Goal: Task Accomplishment & Management: Manage account settings

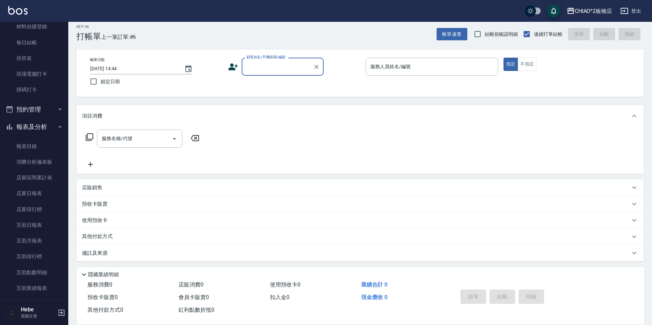
scroll to position [7, 0]
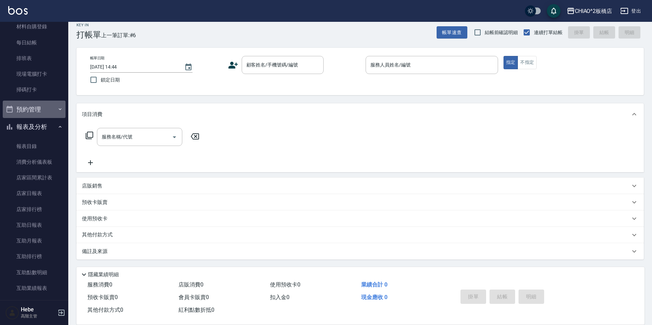
click at [52, 106] on button "預約管理" at bounding box center [34, 110] width 63 height 18
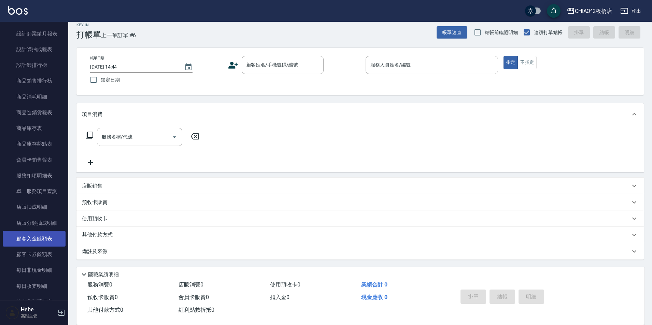
scroll to position [580, 0]
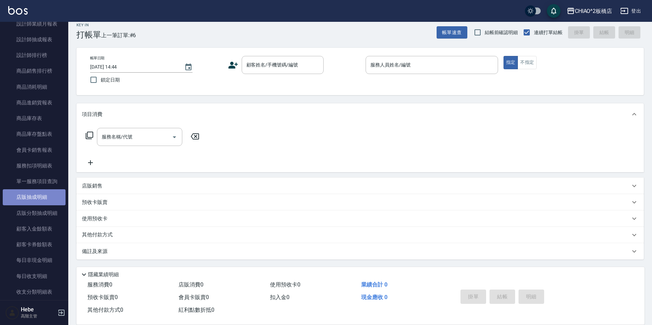
click at [43, 191] on link "店販抽成明細" at bounding box center [34, 197] width 63 height 16
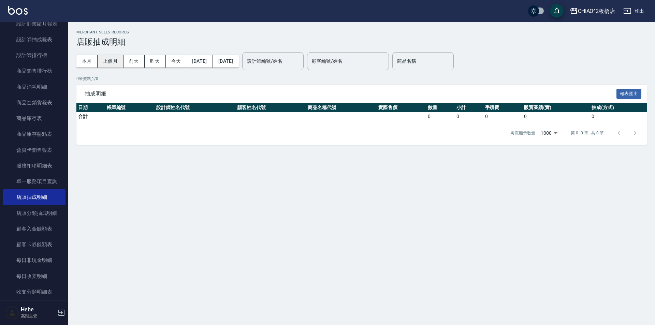
click at [114, 57] on button "上個月" at bounding box center [111, 61] width 26 height 13
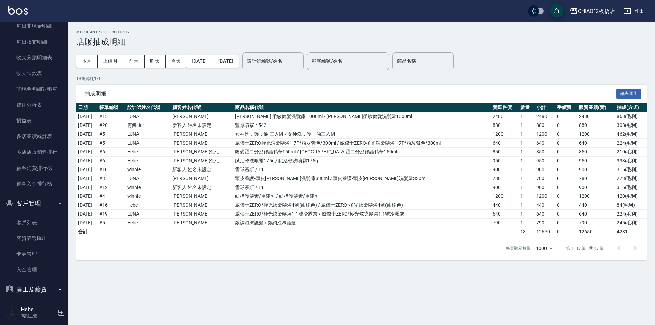
scroll to position [874, 0]
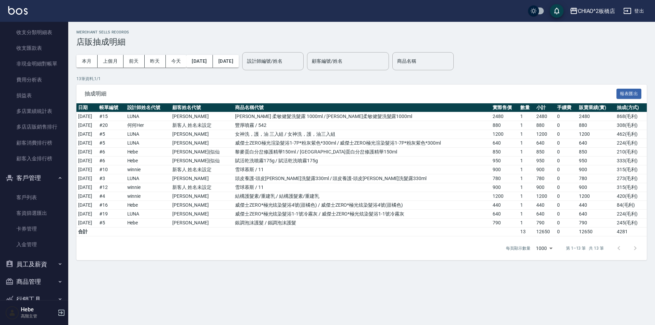
click at [58, 283] on icon "button" at bounding box center [59, 282] width 5 height 5
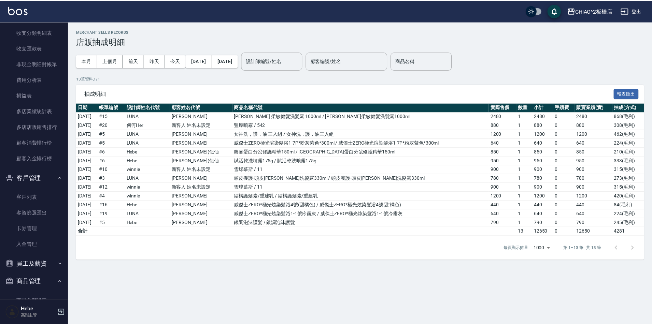
scroll to position [958, 0]
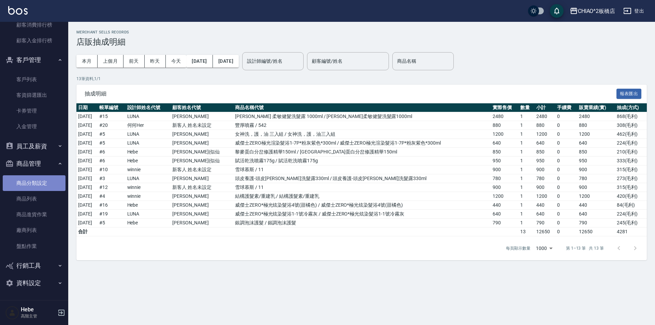
click at [42, 183] on link "商品分類設定" at bounding box center [34, 183] width 63 height 16
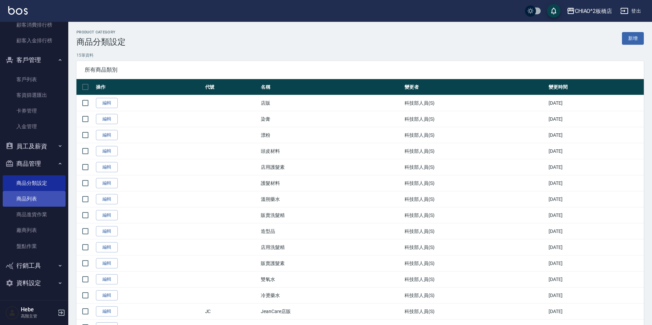
click at [42, 198] on link "商品列表" at bounding box center [34, 199] width 63 height 16
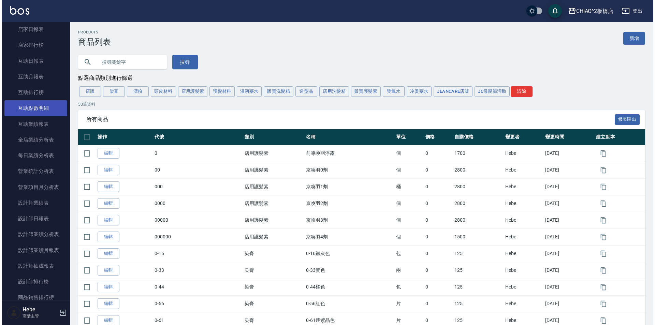
scroll to position [310, 0]
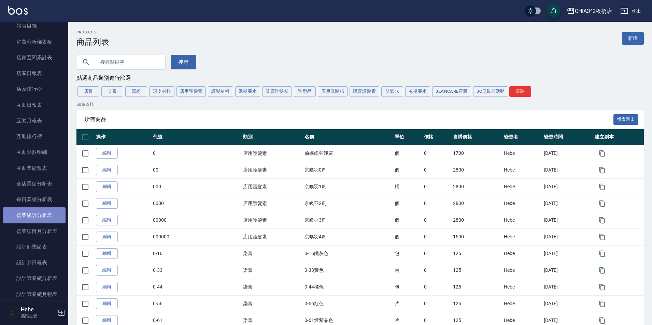
click at [43, 211] on link "營業統計分析表" at bounding box center [34, 216] width 63 height 16
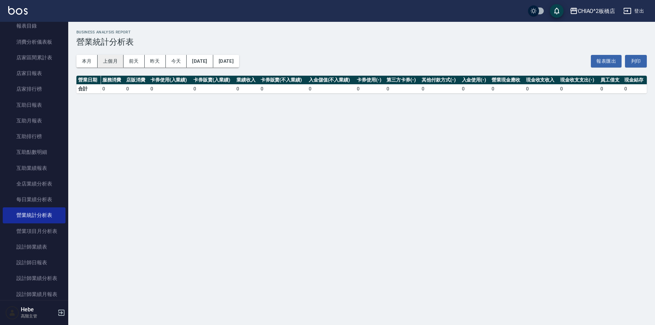
click at [116, 61] on button "上個月" at bounding box center [111, 61] width 26 height 13
click at [111, 59] on button "上個月" at bounding box center [111, 61] width 26 height 13
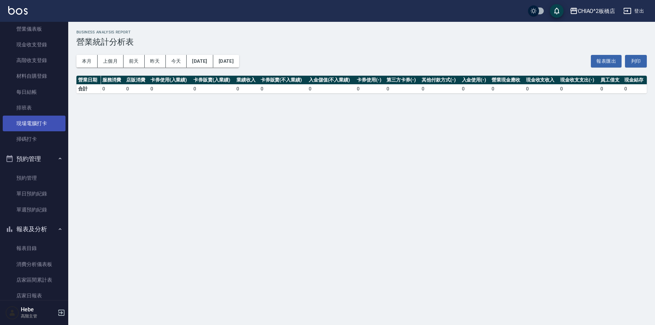
scroll to position [71, 0]
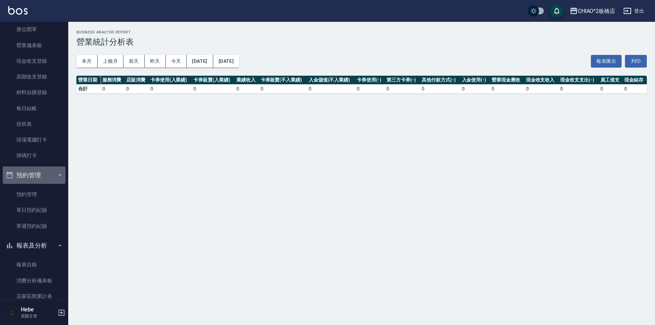
click at [54, 178] on button "預約管理" at bounding box center [34, 176] width 63 height 18
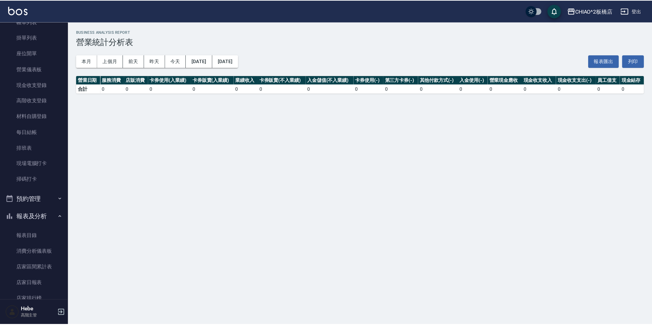
scroll to position [37, 0]
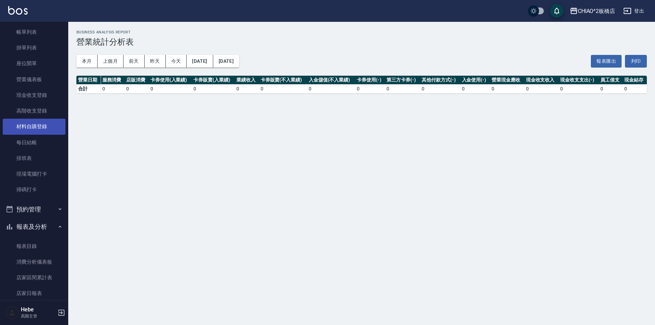
click at [45, 125] on link "材料自購登錄" at bounding box center [34, 127] width 63 height 16
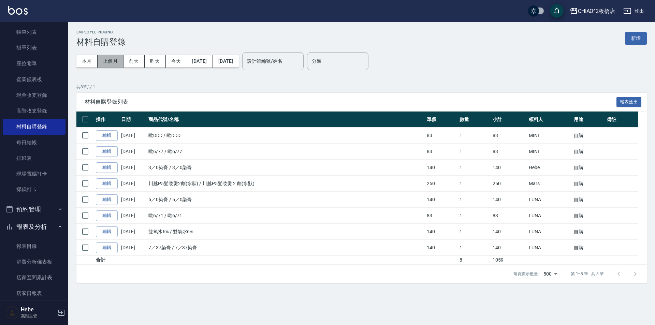
click at [102, 61] on button "上個月" at bounding box center [111, 61] width 26 height 13
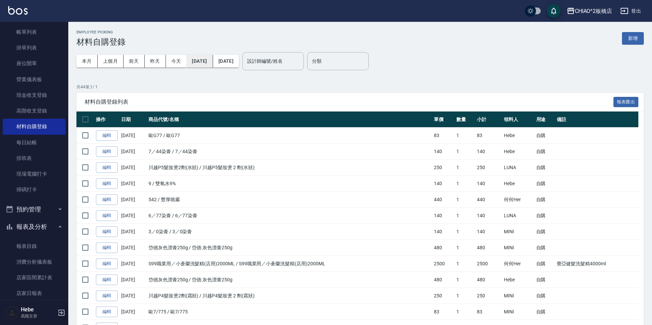
click at [210, 64] on button "[DATE]" at bounding box center [199, 61] width 26 height 13
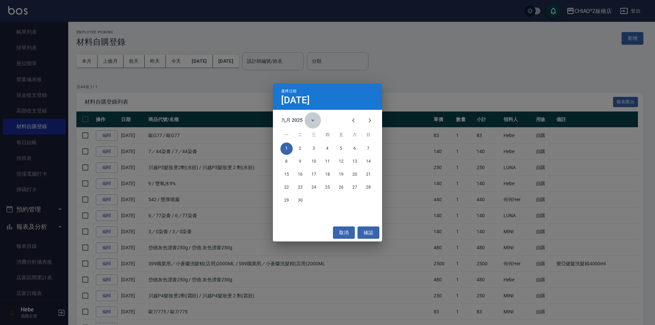
click at [305, 120] on button "calendar view is open, switch to year view" at bounding box center [313, 120] width 16 height 16
click at [367, 174] on button "2025" at bounding box center [363, 176] width 25 height 12
click at [296, 120] on div "九月 2025" at bounding box center [292, 120] width 22 height 7
click at [287, 123] on div "九月 2025" at bounding box center [292, 120] width 22 height 7
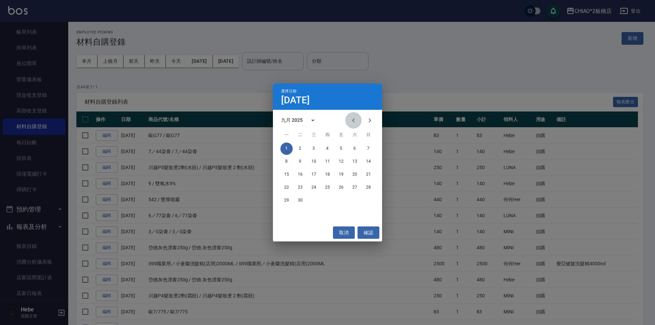
click at [356, 119] on icon "Previous month" at bounding box center [354, 120] width 8 height 8
click at [341, 150] on button "1" at bounding box center [341, 149] width 12 height 12
click at [351, 121] on icon "Previous month" at bounding box center [354, 120] width 8 height 8
click at [367, 202] on button "31" at bounding box center [368, 201] width 12 height 12
click at [378, 238] on button "確認" at bounding box center [369, 233] width 22 height 13
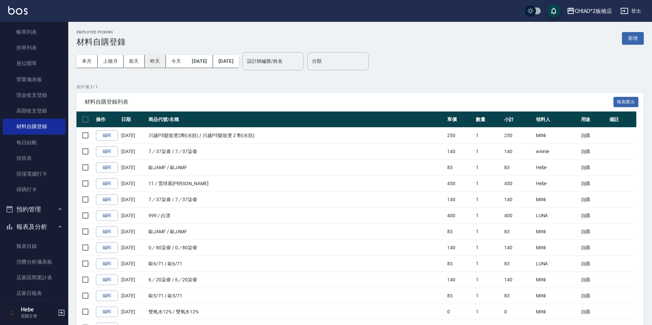
click at [153, 63] on button "昨天" at bounding box center [155, 61] width 21 height 13
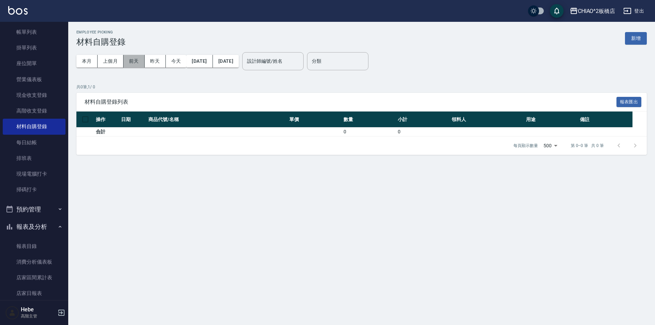
click at [132, 63] on button "前天" at bounding box center [134, 61] width 21 height 13
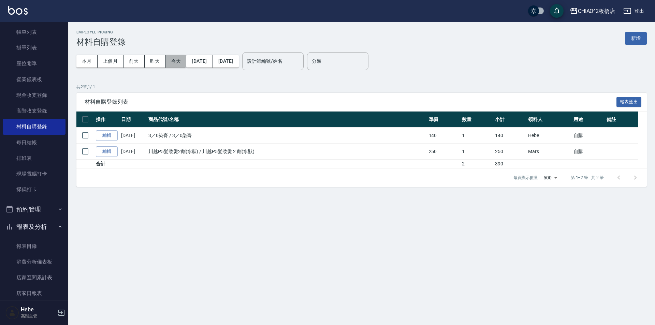
click at [176, 62] on button "今天" at bounding box center [176, 61] width 21 height 13
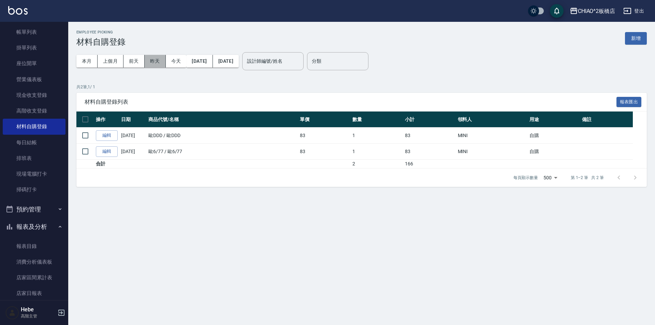
click at [156, 63] on button "昨天" at bounding box center [155, 61] width 21 height 13
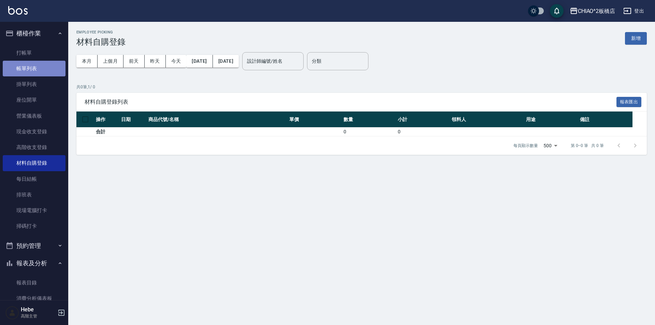
click at [48, 70] on link "帳單列表" at bounding box center [34, 69] width 63 height 16
